Goal: Book appointment/travel/reservation

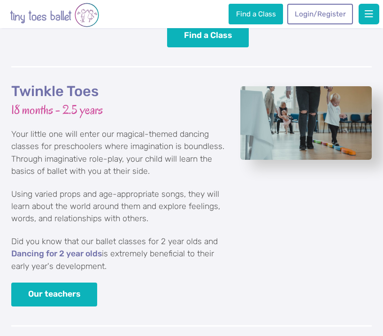
scroll to position [960, 0]
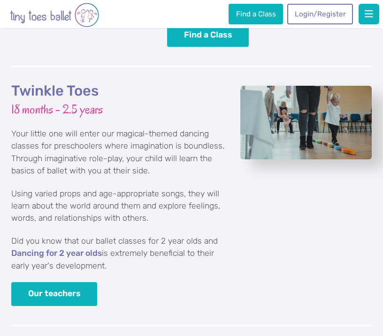
click at [338, 203] on div "Twinkle Toes 18 months - 2.5 years Your little one will enter our magical-theme…" at bounding box center [191, 196] width 360 height 258
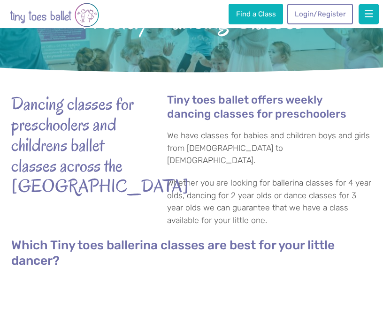
scroll to position [0, 0]
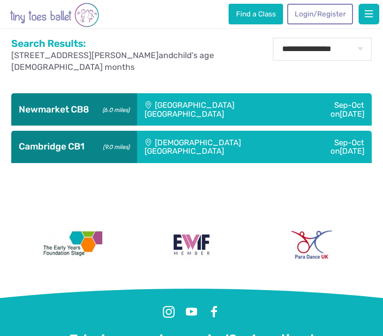
scroll to position [307, 0]
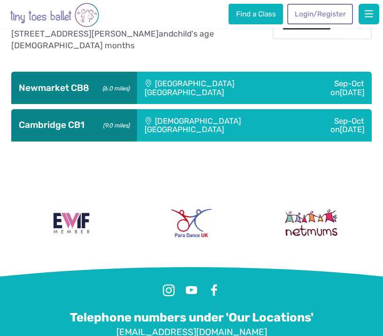
click at [211, 83] on div "Ellesmere Centre Suffolk" at bounding box center [218, 88] width 162 height 32
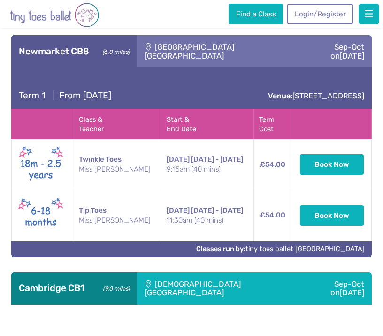
scroll to position [345, 0]
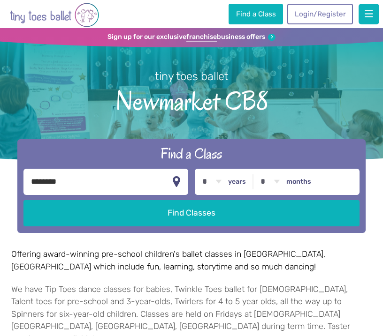
select select "*"
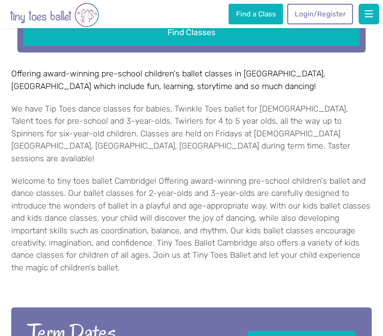
scroll to position [146, 0]
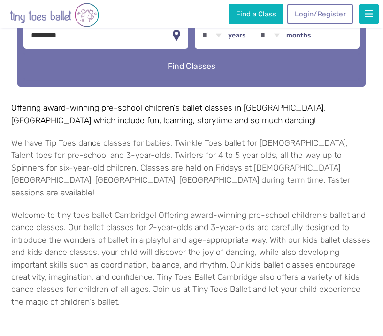
click at [162, 66] on button "Find Classes" at bounding box center [191, 66] width 336 height 26
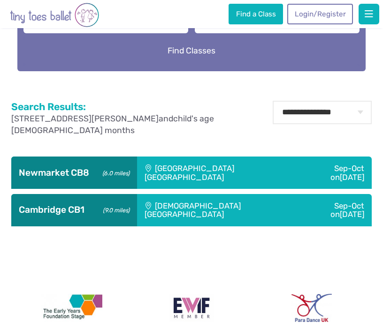
scroll to position [223, 0]
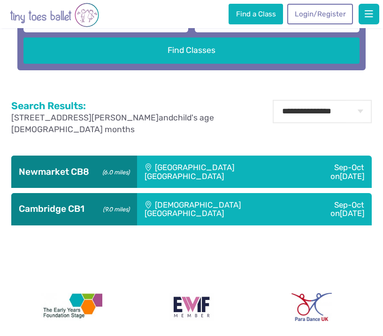
click at [182, 201] on div "St Matthew's Church" at bounding box center [218, 209] width 163 height 32
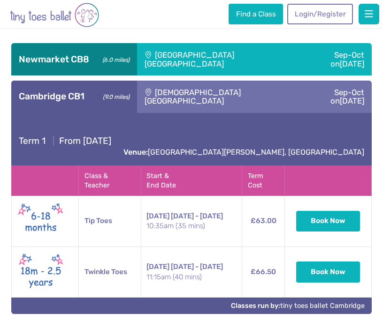
scroll to position [337, 0]
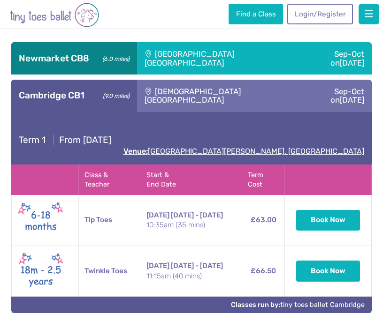
click at [287, 147] on link "Venue: St Matthews Street, Cambridge" at bounding box center [243, 151] width 241 height 9
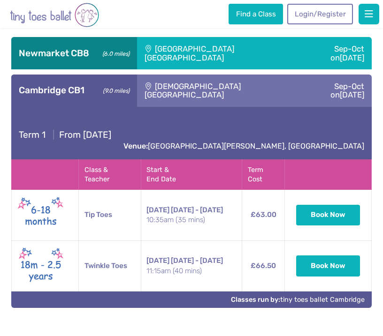
scroll to position [343, 0]
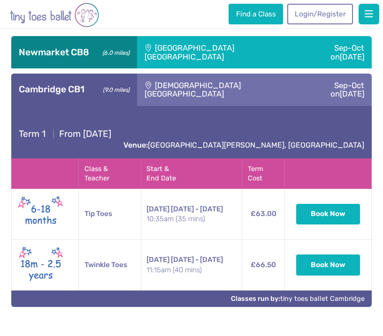
click at [178, 49] on div "Ellesmere Centre Suffolk" at bounding box center [218, 52] width 162 height 32
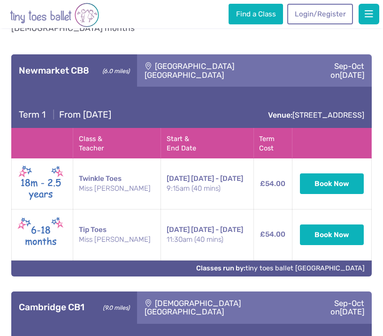
scroll to position [290, 0]
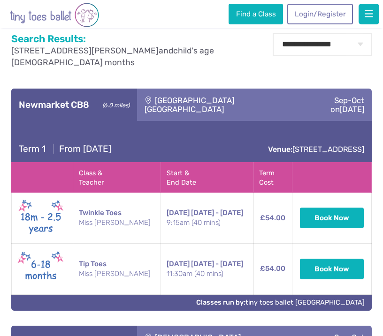
click at [204, 100] on div "Ellesmere Centre Suffolk" at bounding box center [218, 105] width 162 height 32
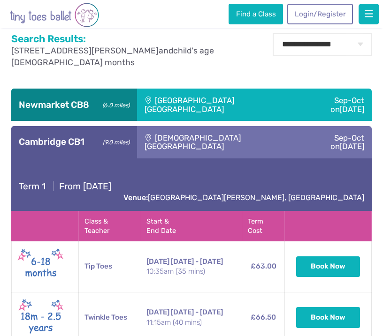
click at [204, 100] on div "Ellesmere Centre Suffolk" at bounding box center [218, 105] width 162 height 32
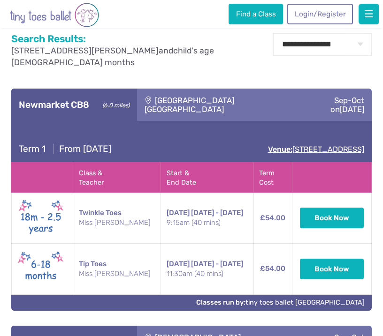
click at [268, 154] on link "Venue: Ley Road, Stetchworth, Newmarket CB8 9TS" at bounding box center [316, 149] width 96 height 9
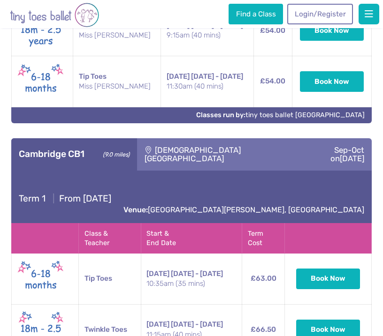
scroll to position [473, 0]
